Goal: Task Accomplishment & Management: Complete application form

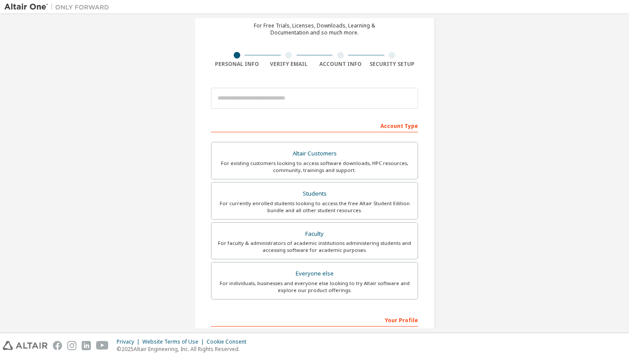
scroll to position [38, 0]
click at [333, 210] on div "For currently enrolled students looking to access the free Altair Student Editi…" at bounding box center [315, 207] width 196 height 14
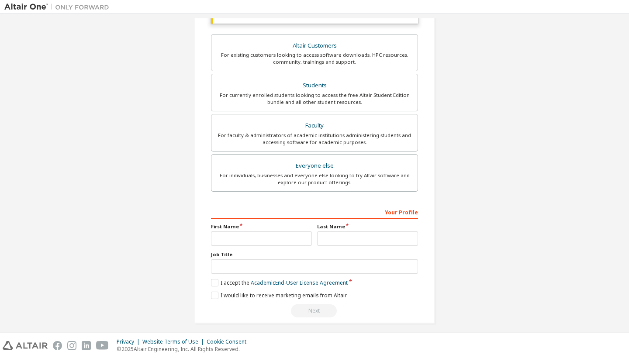
scroll to position [169, 0]
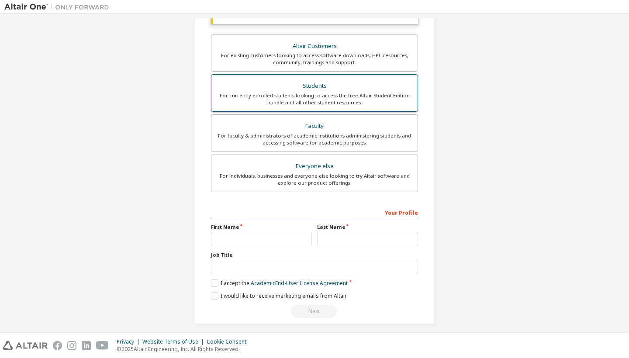
click at [332, 87] on div "Students" at bounding box center [315, 86] width 196 height 12
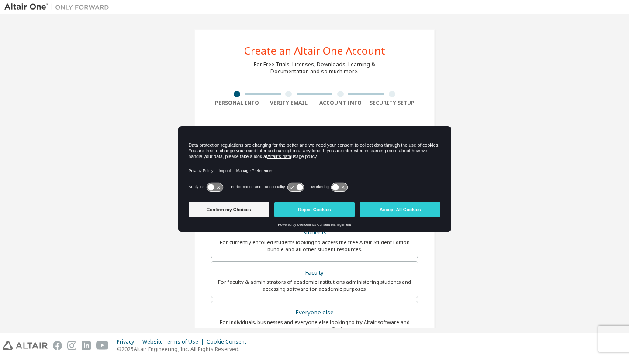
click at [347, 187] on icon at bounding box center [339, 187] width 16 height 8
click at [347, 186] on icon at bounding box center [343, 187] width 7 height 7
click at [465, 118] on div "Create an Altair One Account For Free Trials, Licenses, Downloads, Learning & D…" at bounding box center [314, 249] width 620 height 462
click at [340, 212] on button "Reject Cookies" at bounding box center [314, 210] width 80 height 16
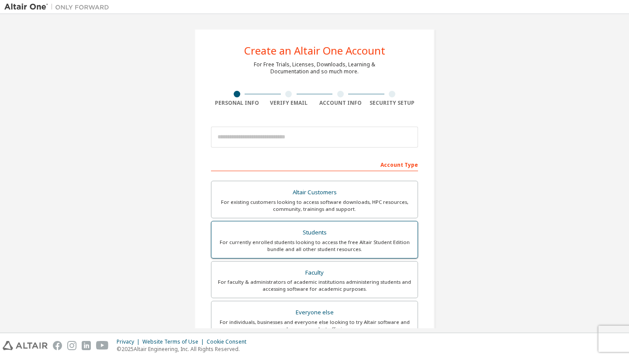
click at [320, 233] on div "Students" at bounding box center [315, 233] width 196 height 12
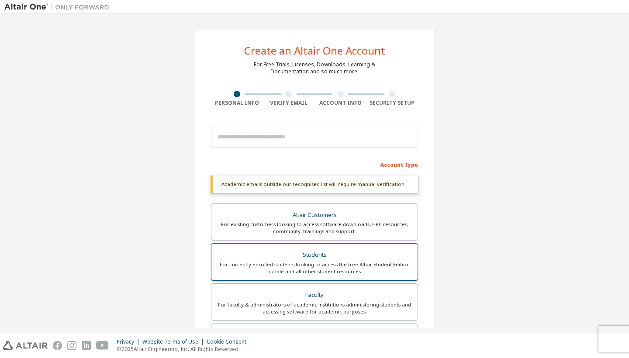
click at [313, 255] on div "Students" at bounding box center [315, 255] width 196 height 12
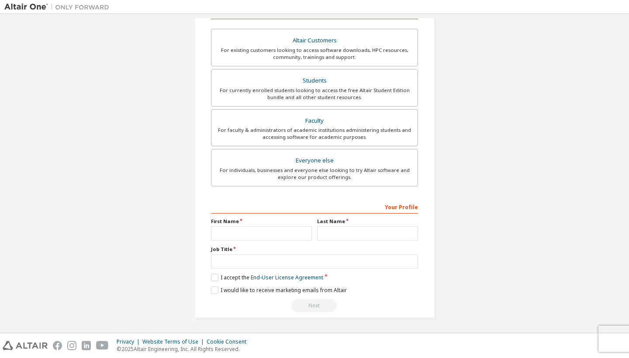
scroll to position [152, 0]
click at [353, 92] on div "For currently enrolled students looking to access the free Altair Student Editi…" at bounding box center [315, 94] width 196 height 14
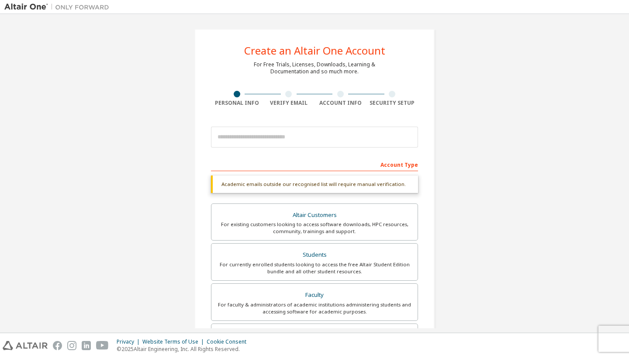
scroll to position [0, 0]
